Goal: Information Seeking & Learning: Check status

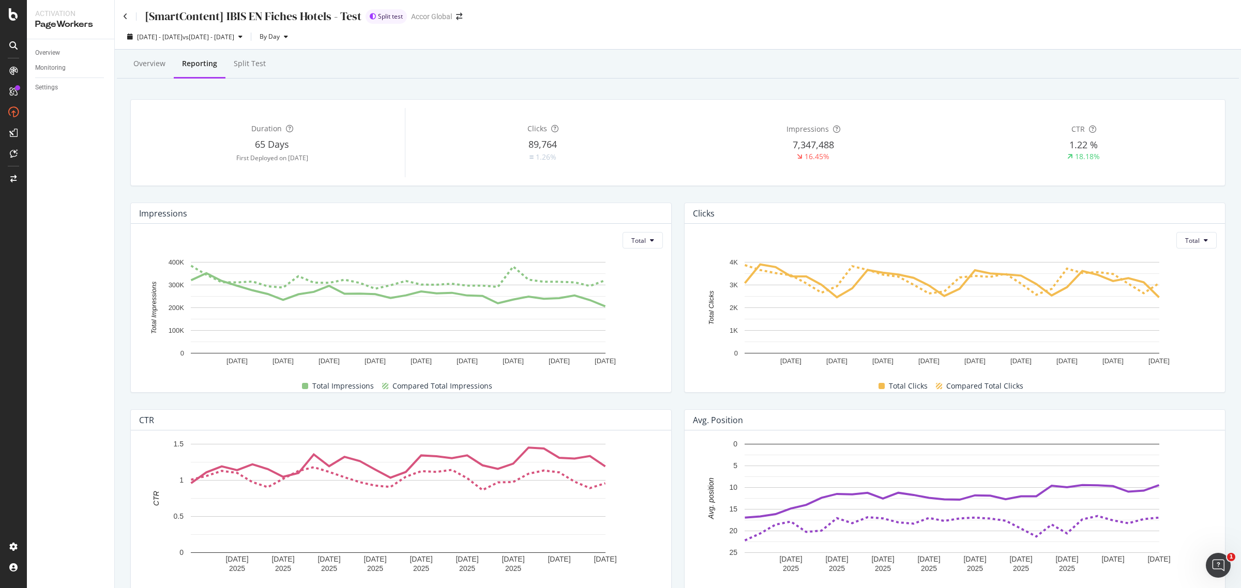
drag, startPoint x: 339, startPoint y: 81, endPoint x: 293, endPoint y: 79, distance: 46.0
click at [336, 82] on div "Overview Reporting Split Test Duration 65 Days First Deployed on [DATE] Clicks …" at bounding box center [678, 450] width 1126 height 801
click at [257, 66] on div "Split Test" at bounding box center [250, 63] width 32 height 10
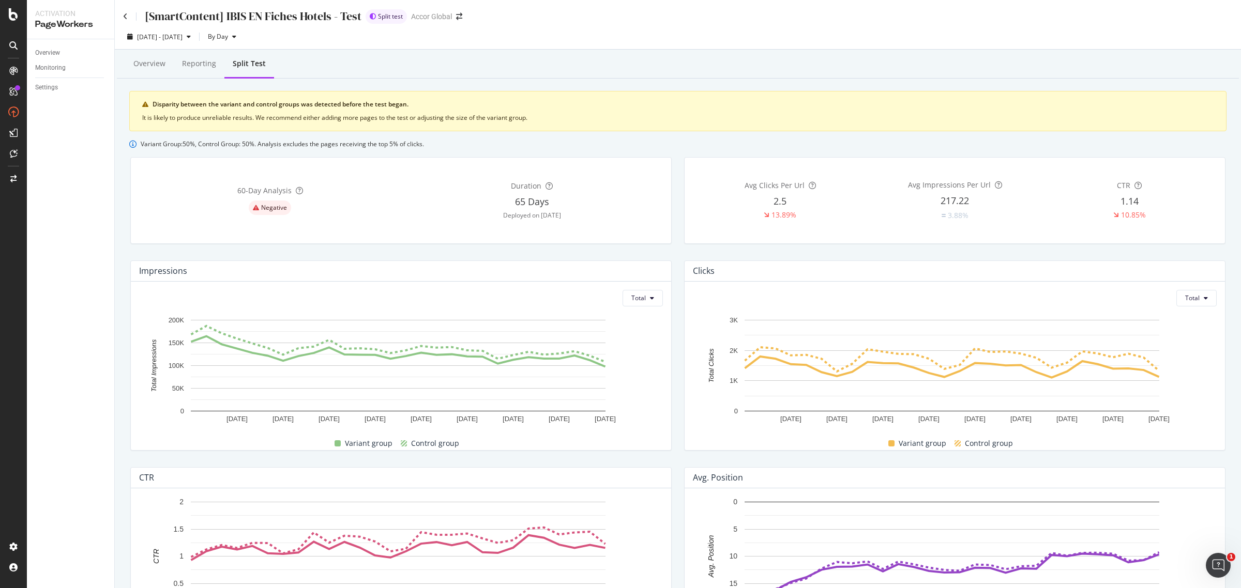
click at [569, 89] on div "Overview Reporting Split Test Disparity between the variant and control groups …" at bounding box center [678, 479] width 1126 height 859
click at [124, 14] on icon at bounding box center [125, 16] width 5 height 7
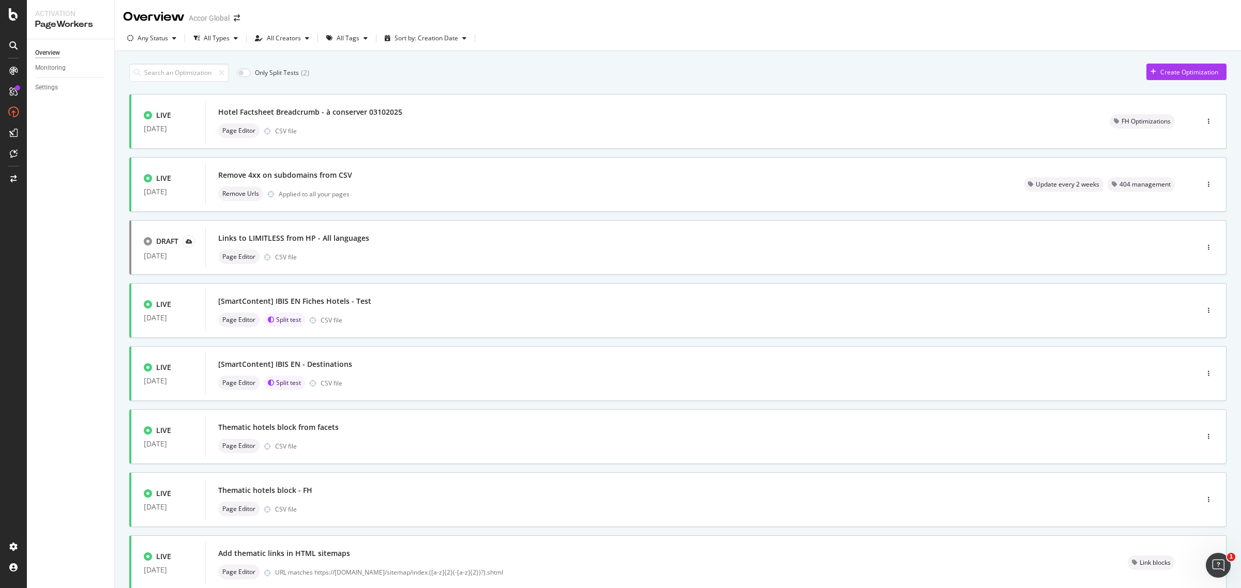
click at [347, 41] on div "All Tags" at bounding box center [347, 38] width 23 height 6
click at [218, 40] on div "All Types" at bounding box center [217, 38] width 26 height 6
click at [406, 377] on div "Page Editor Split test CSV file" at bounding box center [686, 383] width 936 height 14
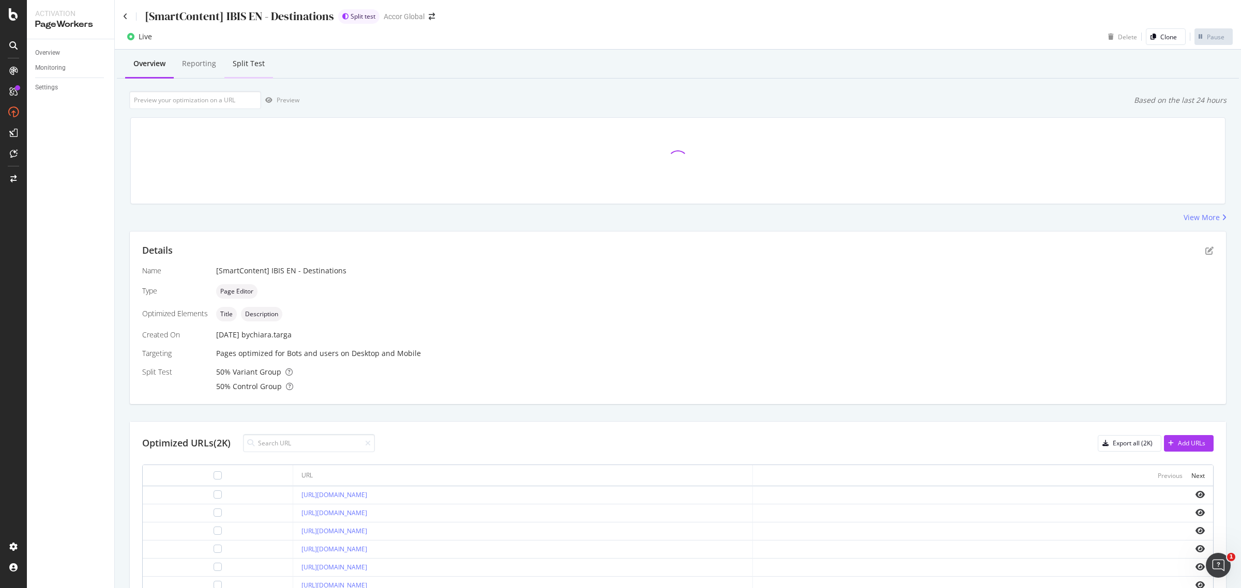
click at [251, 62] on div "Split Test" at bounding box center [249, 63] width 32 height 10
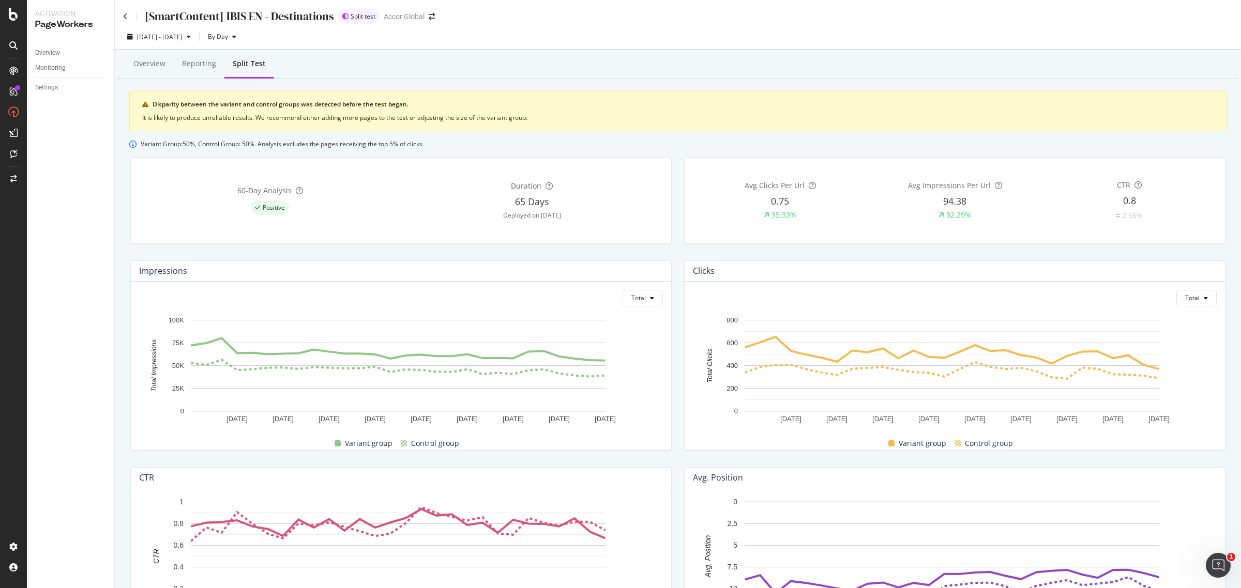
click at [381, 117] on div "It is likely to produce unreliable results. We recommend either adding more pag…" at bounding box center [677, 117] width 1071 height 9
drag, startPoint x: 381, startPoint y: 117, endPoint x: 411, endPoint y: 117, distance: 30.0
click at [382, 117] on div "It is likely to produce unreliable results. We recommend either adding more pag…" at bounding box center [677, 117] width 1071 height 9
click at [455, 117] on div "It is likely to produce unreliable results. We recommend either adding more pag…" at bounding box center [677, 117] width 1071 height 9
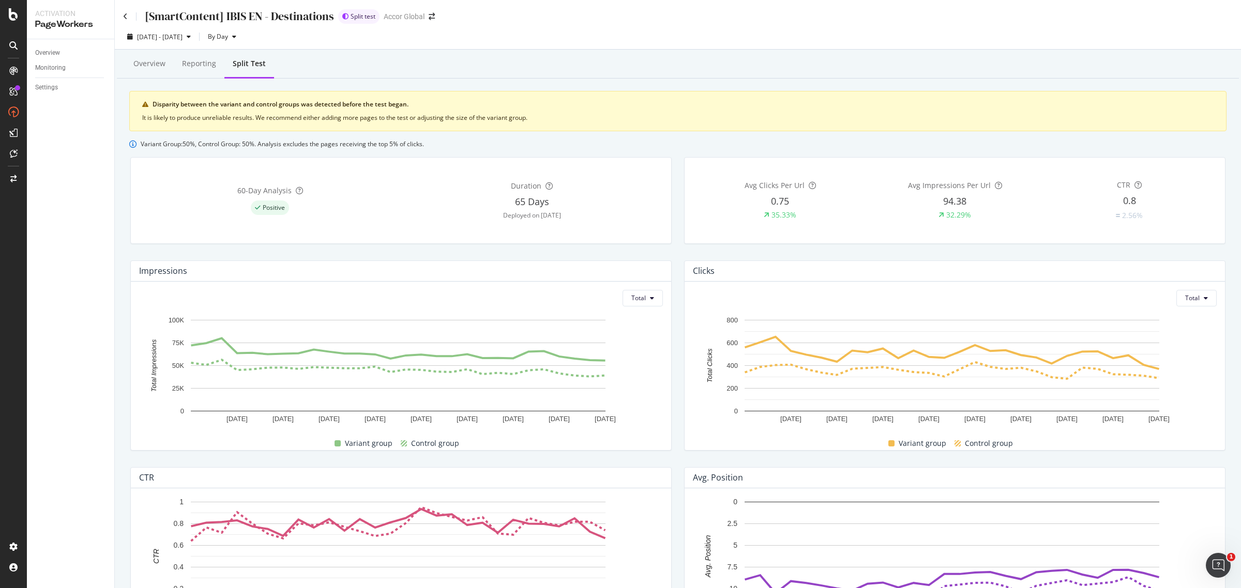
click at [380, 101] on div "Disparity between the variant and control groups was detected before the test b…" at bounding box center [682, 104] width 1061 height 9
click at [376, 102] on div "Disparity between the variant and control groups was detected before the test b…" at bounding box center [682, 104] width 1061 height 9
click at [369, 115] on div "It is likely to produce unreliable results. We recommend either adding more pag…" at bounding box center [677, 117] width 1071 height 9
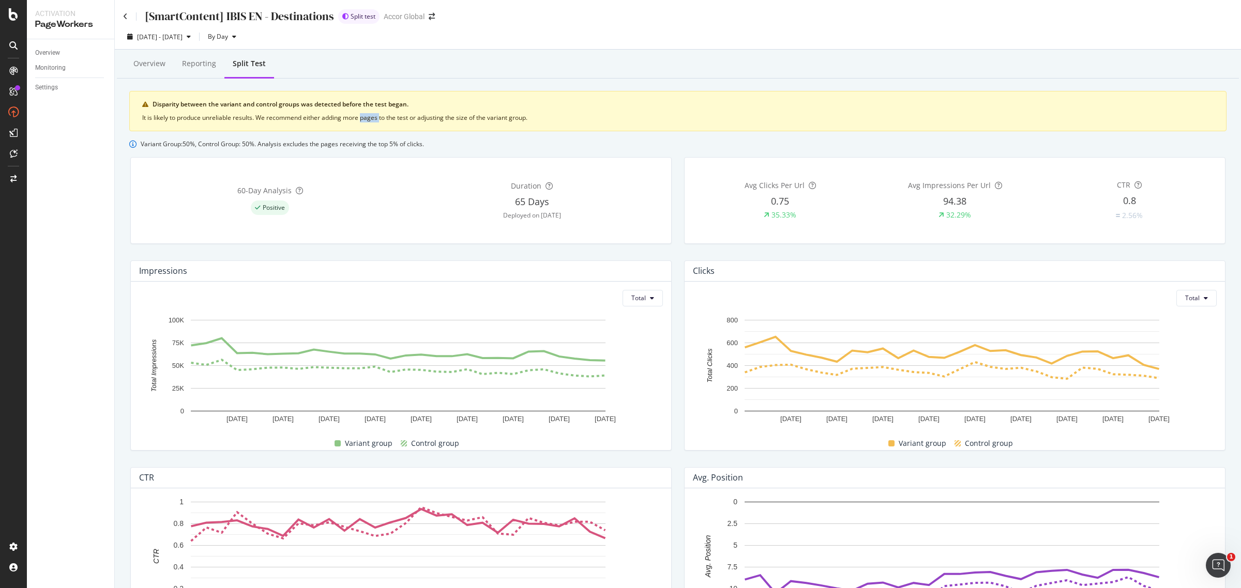
click at [369, 115] on div "It is likely to produce unreliable results. We recommend either adding more pag…" at bounding box center [677, 117] width 1071 height 9
drag, startPoint x: 681, startPoint y: 95, endPoint x: 707, endPoint y: 38, distance: 62.5
click at [681, 94] on div "Disparity between the variant and control groups was detected before the test b…" at bounding box center [677, 111] width 1097 height 40
